Goal: Check status: Check status

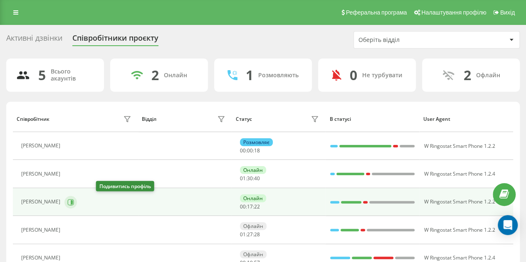
click at [74, 203] on icon at bounding box center [70, 202] width 7 height 7
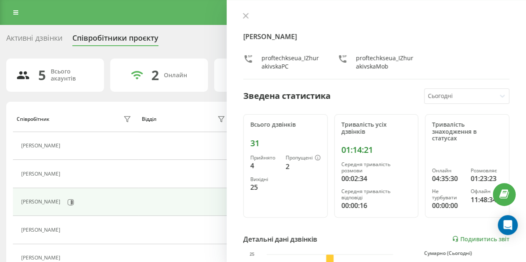
drag, startPoint x: 246, startPoint y: 16, endPoint x: 160, endPoint y: 69, distance: 101.2
click at [245, 16] on icon at bounding box center [246, 16] width 6 height 6
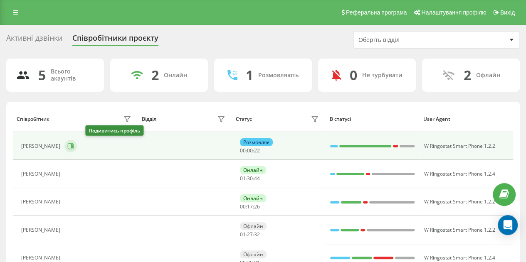
click at [77, 148] on button at bounding box center [70, 146] width 12 height 12
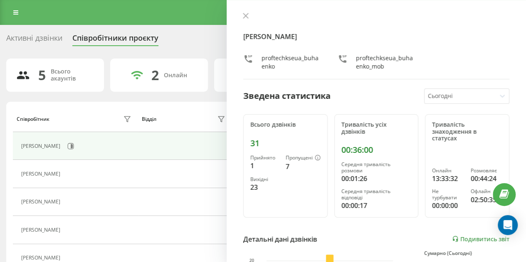
drag, startPoint x: 248, startPoint y: 15, endPoint x: 234, endPoint y: 5, distance: 17.1
click at [248, 16] on icon at bounding box center [246, 16] width 6 height 6
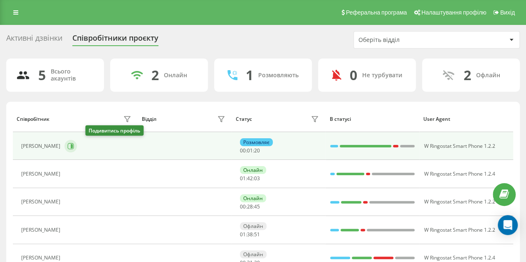
click at [74, 145] on icon at bounding box center [70, 146] width 7 height 7
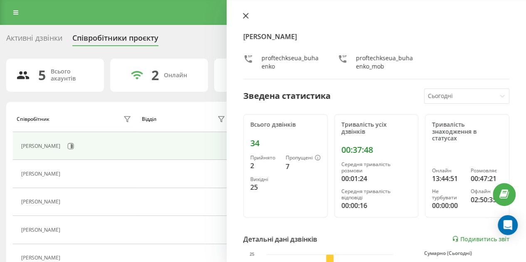
click at [240, 19] on button at bounding box center [245, 16] width 11 height 8
